Goal: Check status: Check status

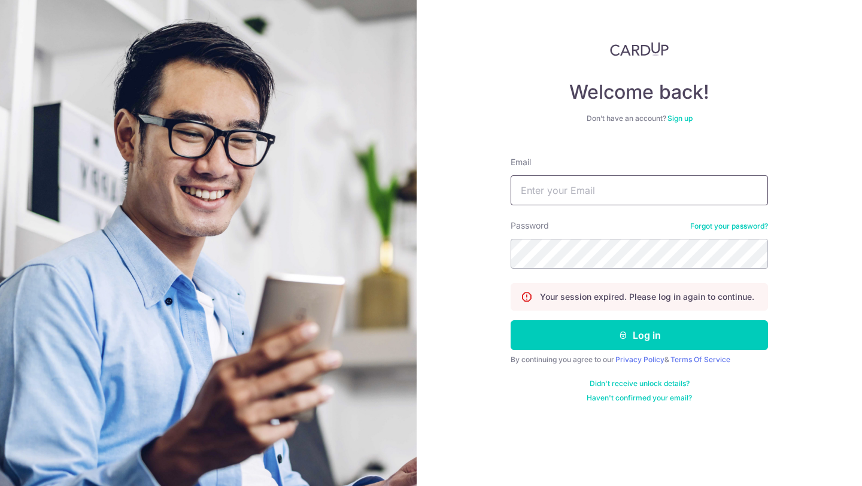
click at [566, 184] on input "Email" at bounding box center [640, 190] width 258 height 30
type input "[EMAIL_ADDRESS][DOMAIN_NAME]"
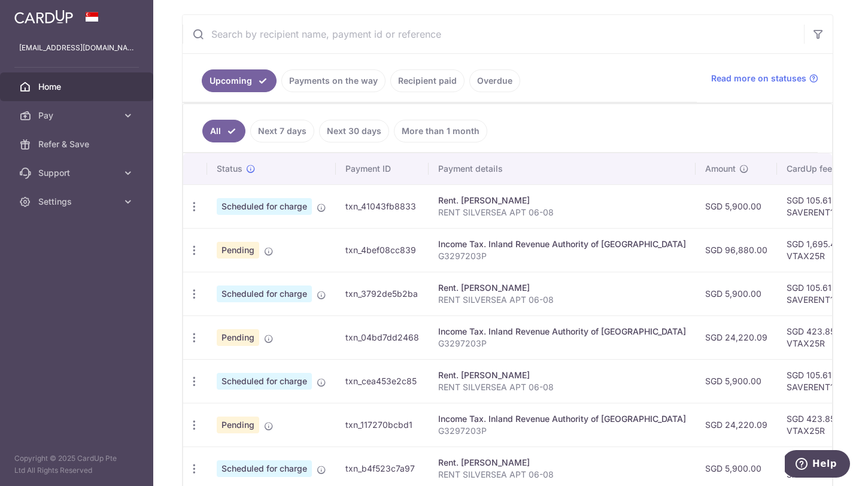
scroll to position [217, 0]
click at [572, 222] on td "Rent. [PERSON_NAME] RENT SILVERSEA APT 06-08" at bounding box center [562, 206] width 267 height 44
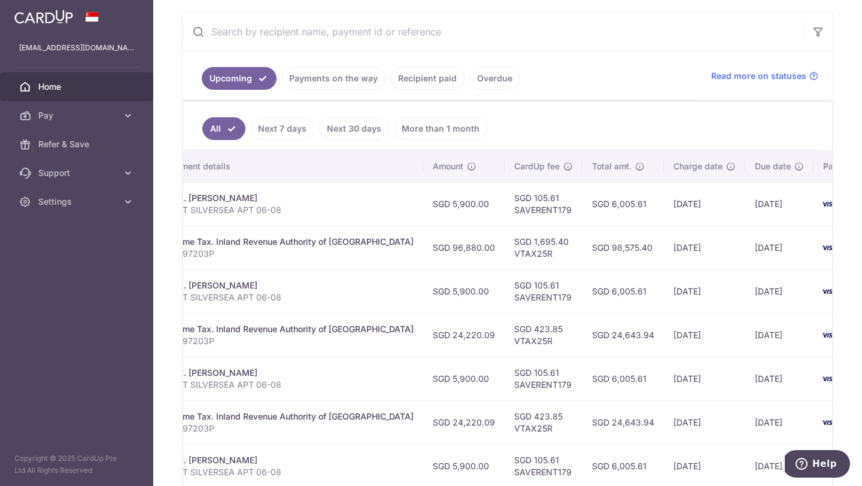
scroll to position [0, 288]
